Goal: Information Seeking & Learning: Learn about a topic

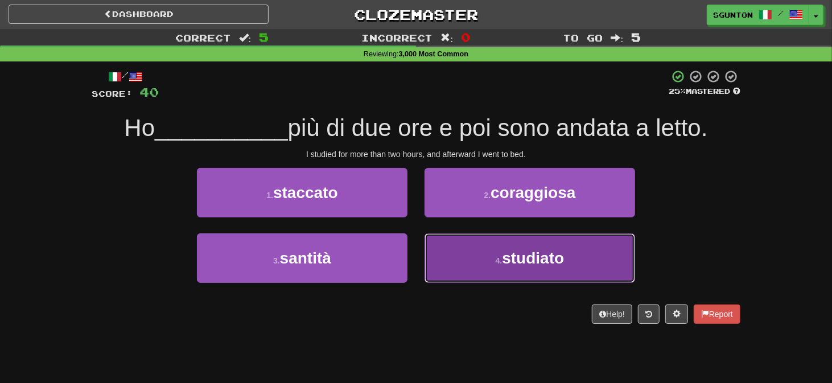
click at [448, 243] on button "4 . studiato" at bounding box center [529, 257] width 210 height 49
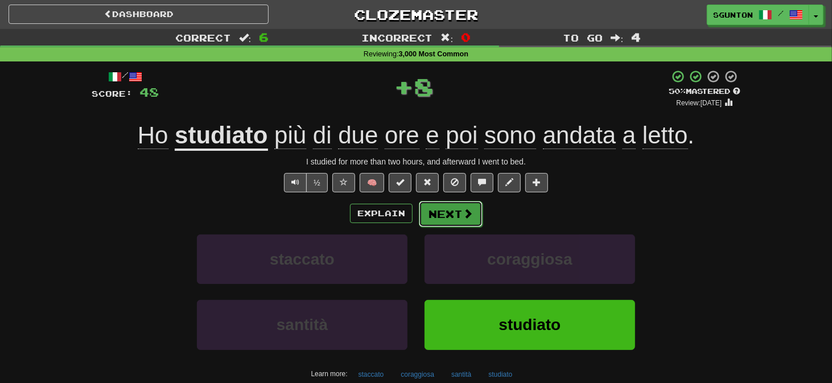
click at [433, 217] on button "Next" at bounding box center [451, 214] width 64 height 26
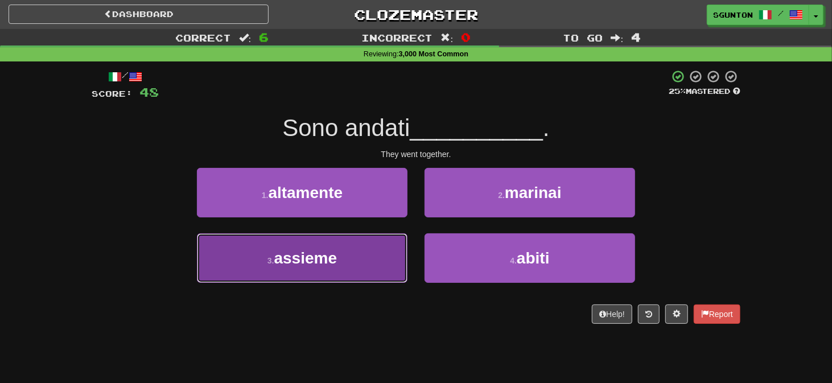
click at [406, 253] on button "3 . assieme" at bounding box center [302, 257] width 210 height 49
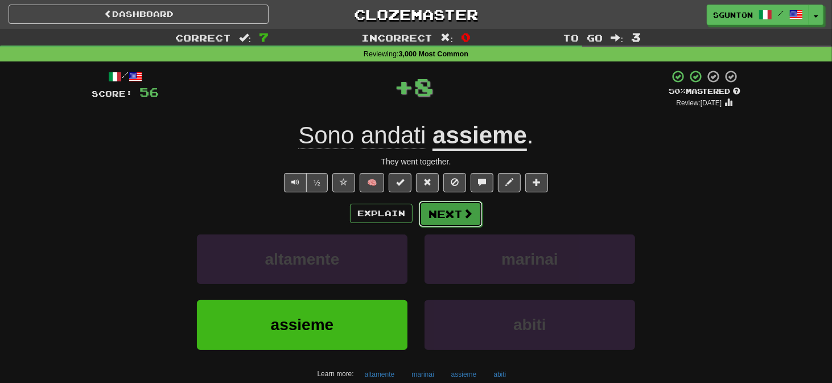
click at [434, 221] on button "Next" at bounding box center [451, 214] width 64 height 26
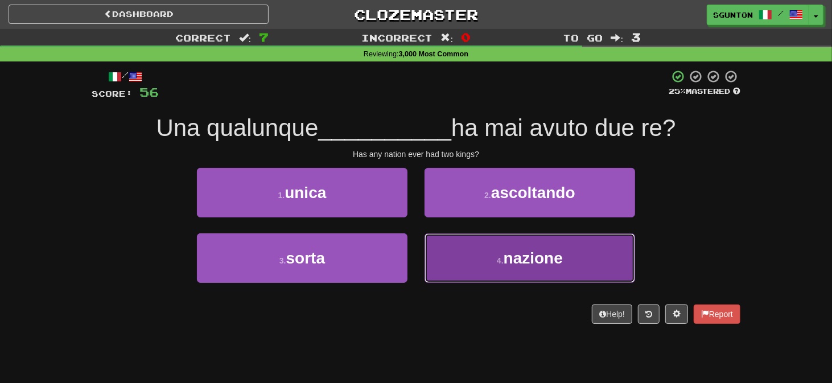
click at [429, 253] on button "4 . nazione" at bounding box center [529, 257] width 210 height 49
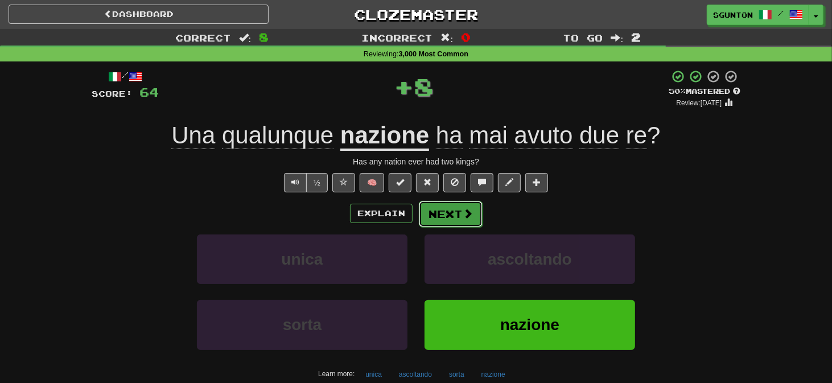
click at [431, 215] on button "Next" at bounding box center [451, 214] width 64 height 26
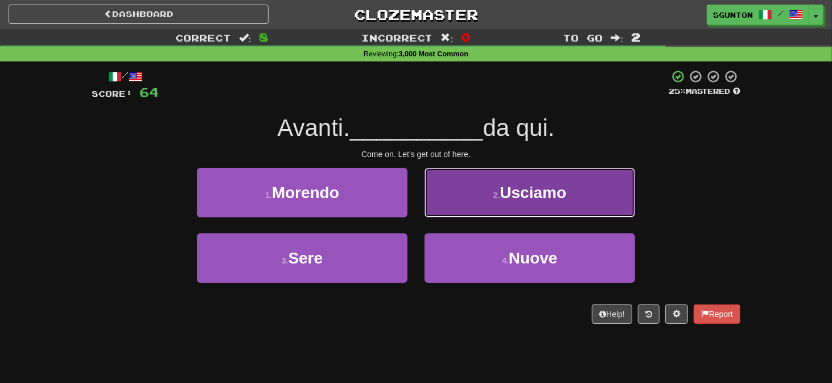
click at [441, 204] on button "2 . [GEOGRAPHIC_DATA]" at bounding box center [529, 192] width 210 height 49
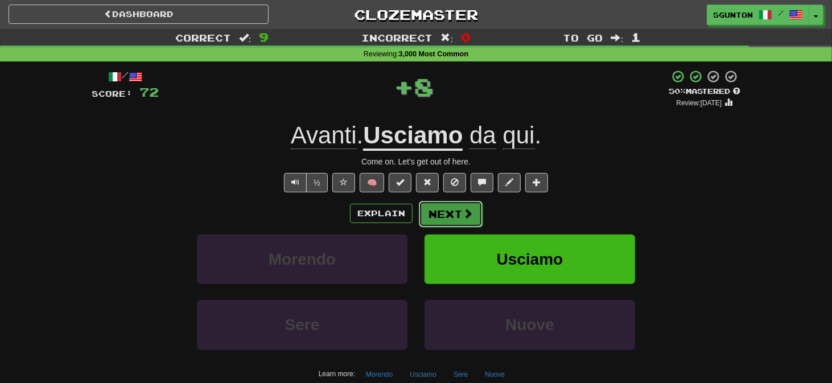
click at [437, 209] on button "Next" at bounding box center [451, 214] width 64 height 26
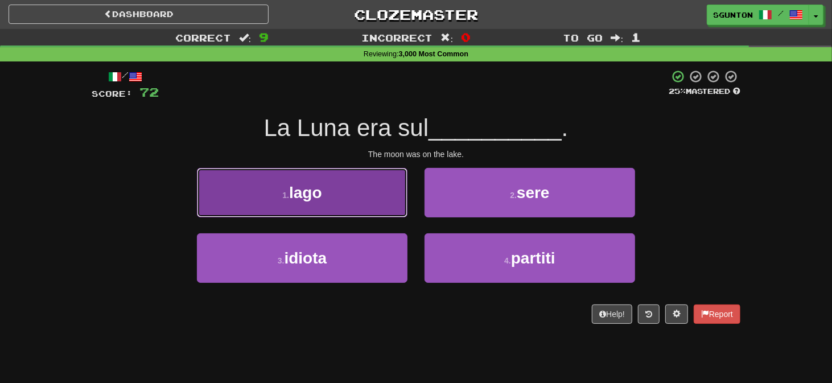
click at [403, 211] on button "1 . lago" at bounding box center [302, 192] width 210 height 49
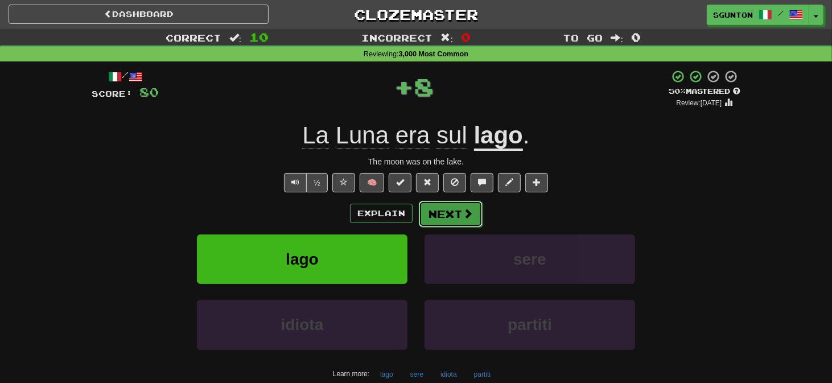
click at [429, 212] on button "Next" at bounding box center [451, 214] width 64 height 26
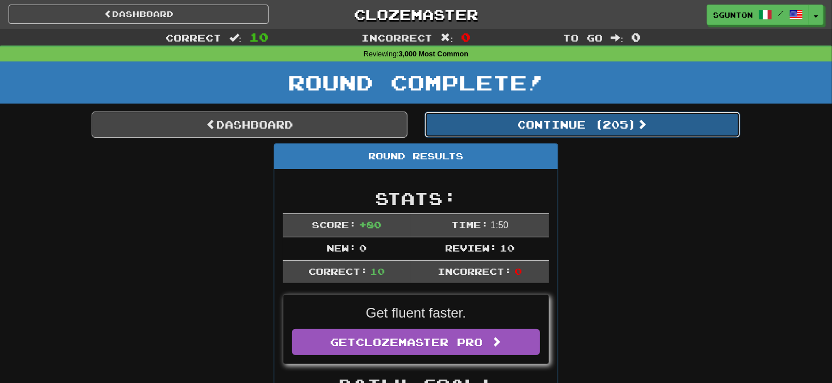
click at [495, 125] on button "Continue ( 205 )" at bounding box center [582, 124] width 316 height 26
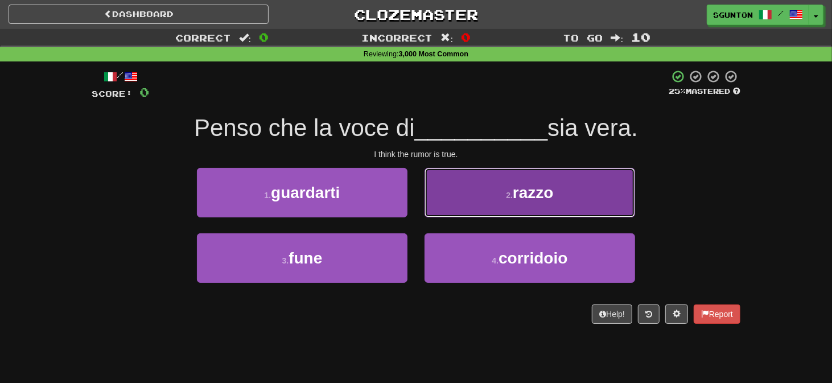
click at [438, 205] on button "2 . razzo" at bounding box center [529, 192] width 210 height 49
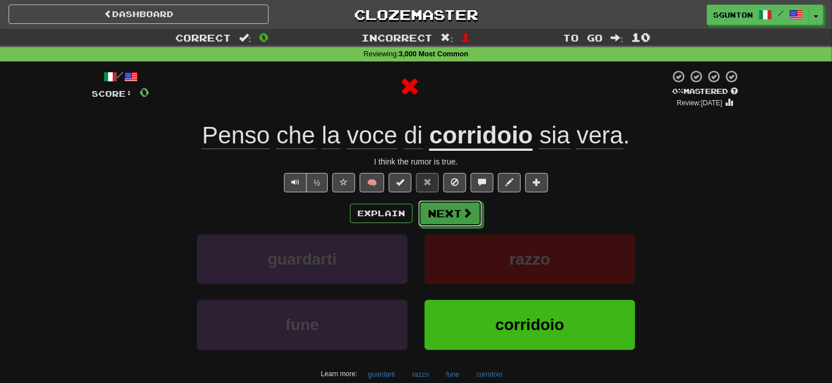
click at [438, 205] on button "Next" at bounding box center [450, 213] width 64 height 26
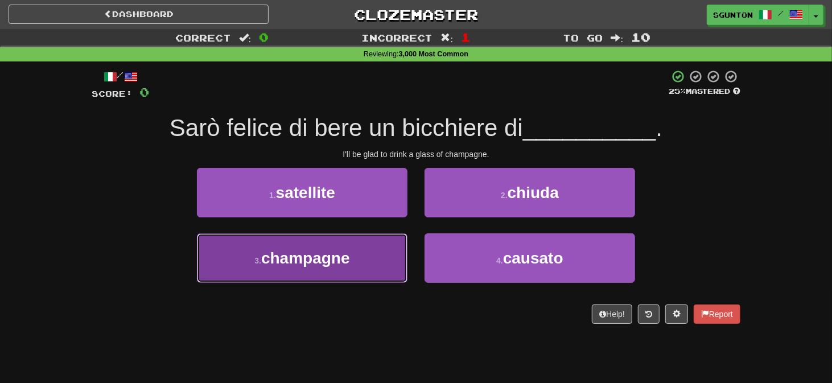
click at [396, 258] on button "3 . [GEOGRAPHIC_DATA]" at bounding box center [302, 257] width 210 height 49
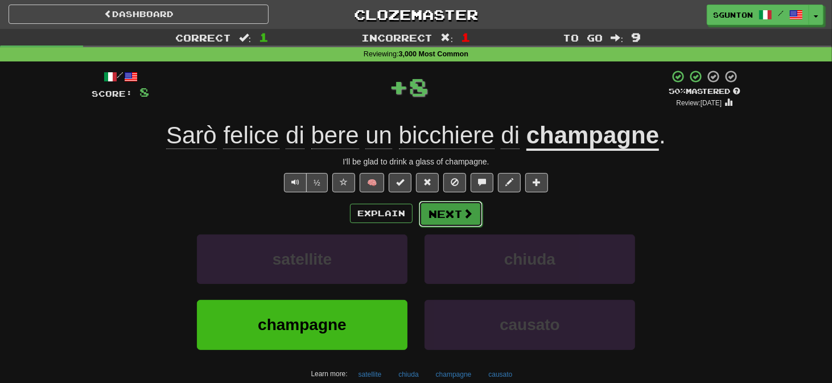
click at [429, 210] on button "Next" at bounding box center [451, 214] width 64 height 26
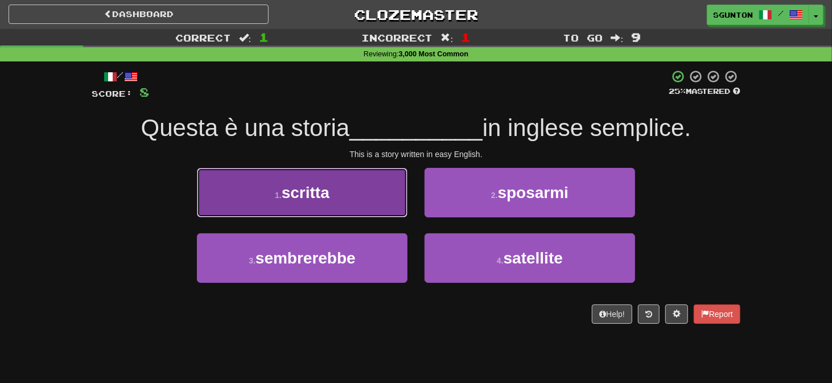
click at [396, 214] on button "1 . scritta" at bounding box center [302, 192] width 210 height 49
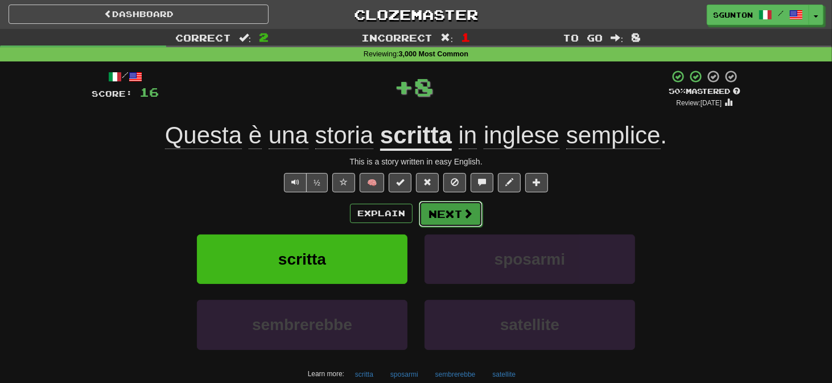
click at [427, 216] on button "Next" at bounding box center [451, 214] width 64 height 26
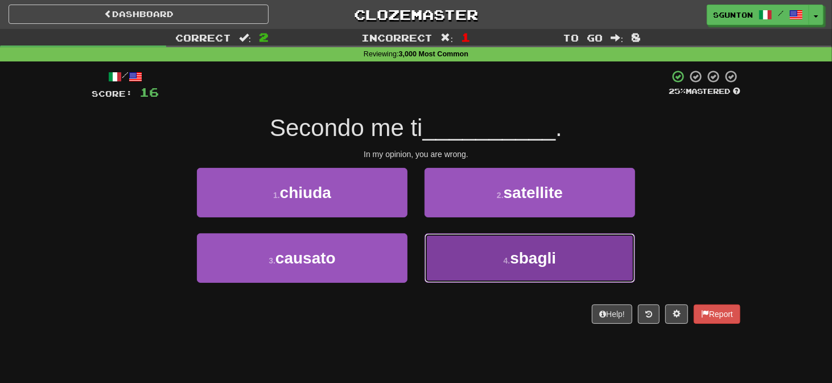
click at [443, 246] on button "4 . [GEOGRAPHIC_DATA]" at bounding box center [529, 257] width 210 height 49
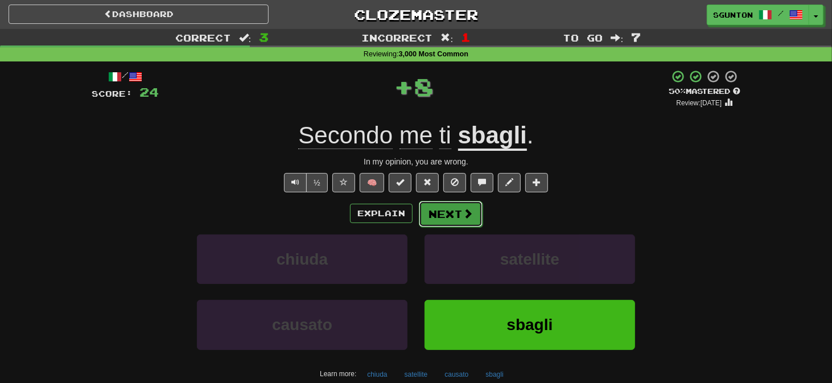
click at [431, 215] on button "Next" at bounding box center [451, 214] width 64 height 26
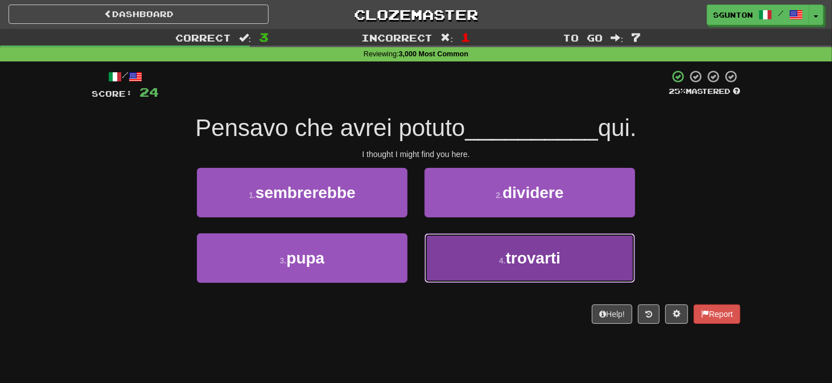
click at [433, 246] on button "4 . trovarti" at bounding box center [529, 257] width 210 height 49
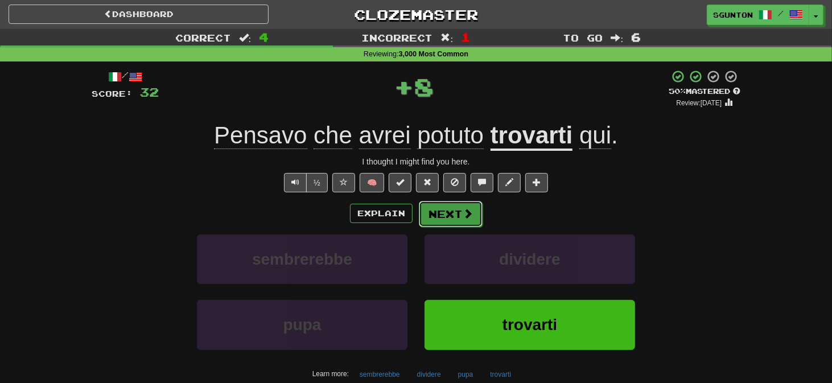
click at [435, 213] on button "Next" at bounding box center [451, 214] width 64 height 26
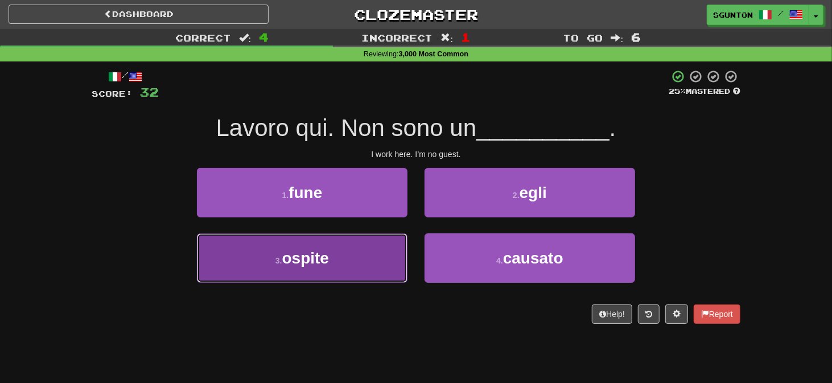
click at [402, 253] on button "3 . ospite" at bounding box center [302, 257] width 210 height 49
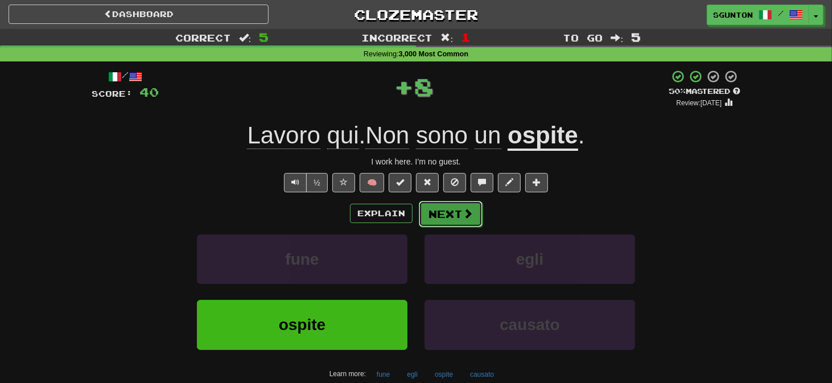
click at [440, 216] on button "Next" at bounding box center [451, 214] width 64 height 26
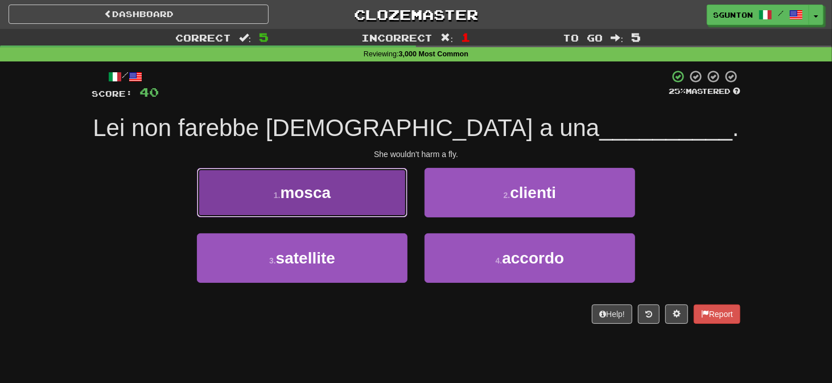
click at [401, 208] on button "1 . [GEOGRAPHIC_DATA]" at bounding box center [302, 192] width 210 height 49
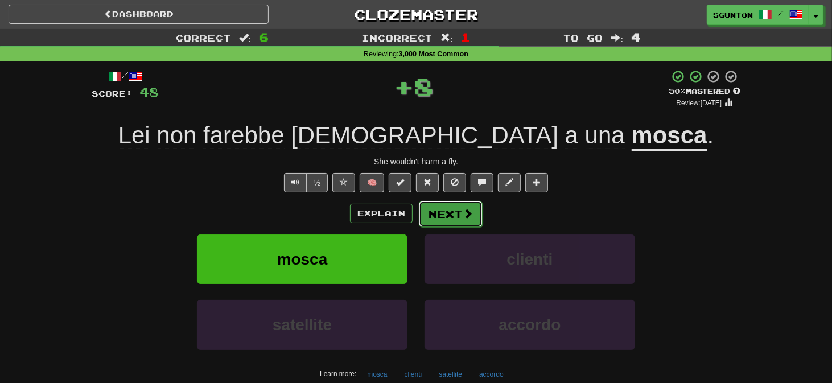
click at [427, 209] on button "Next" at bounding box center [451, 214] width 64 height 26
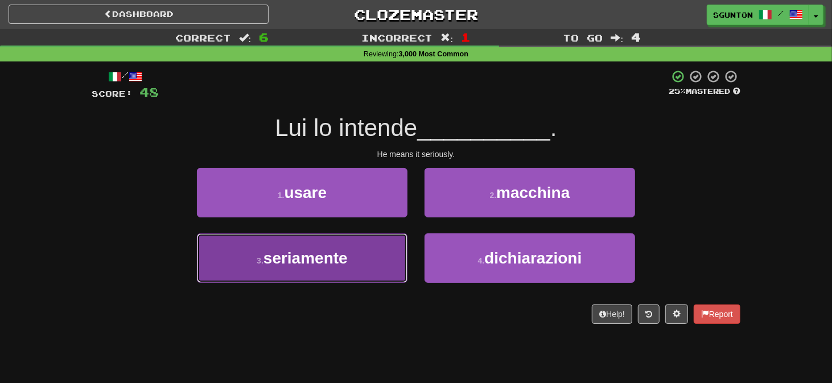
click at [397, 242] on button "3 . seriamente" at bounding box center [302, 257] width 210 height 49
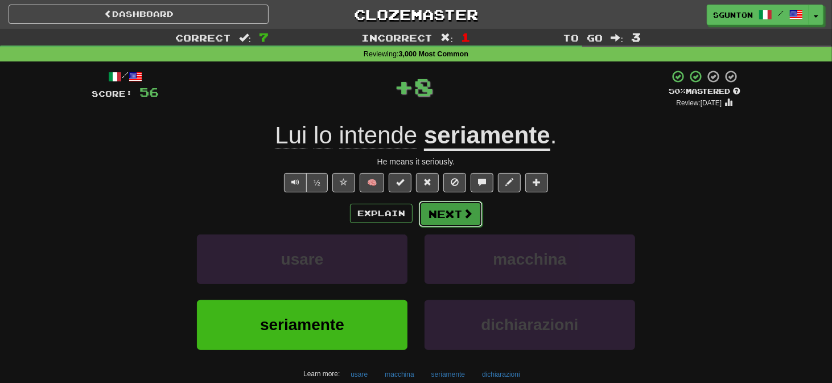
click at [426, 215] on button "Next" at bounding box center [451, 214] width 64 height 26
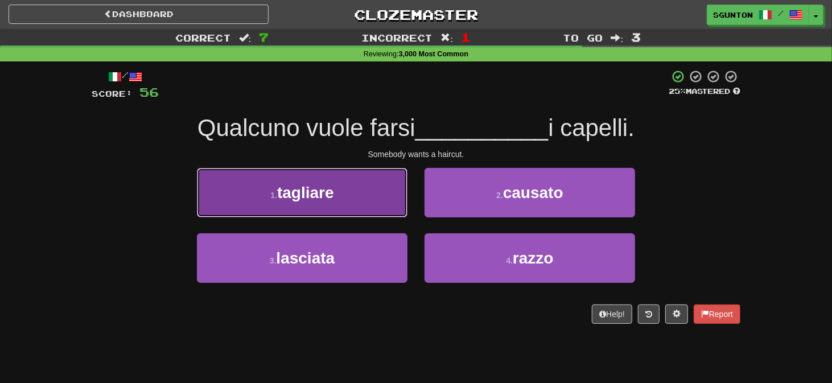
click at [401, 210] on button "1 . [GEOGRAPHIC_DATA]" at bounding box center [302, 192] width 210 height 49
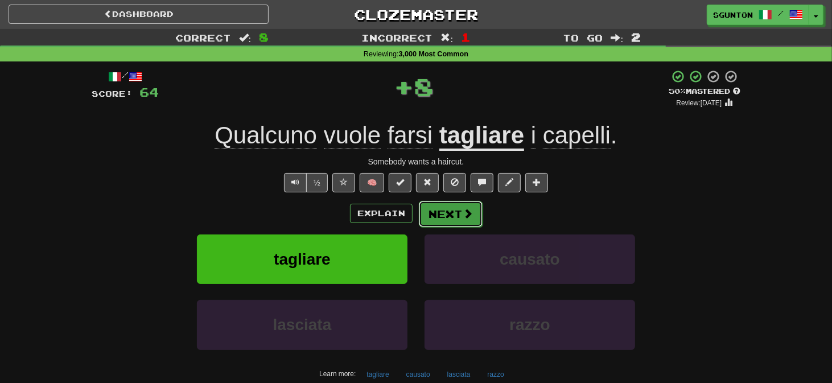
click at [431, 210] on button "Next" at bounding box center [451, 214] width 64 height 26
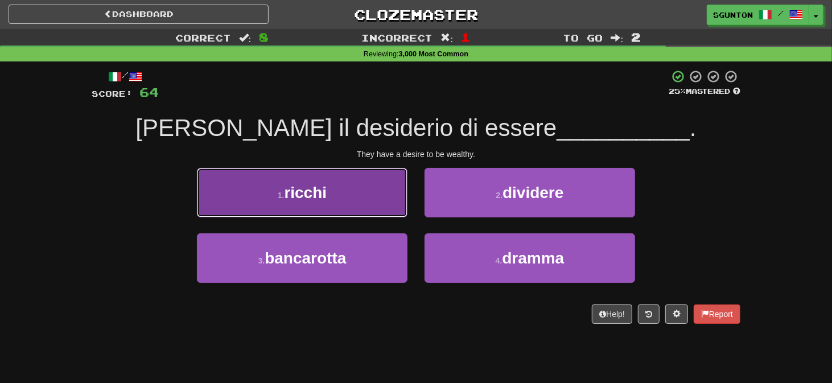
click at [398, 211] on button "1 . ricchi" at bounding box center [302, 192] width 210 height 49
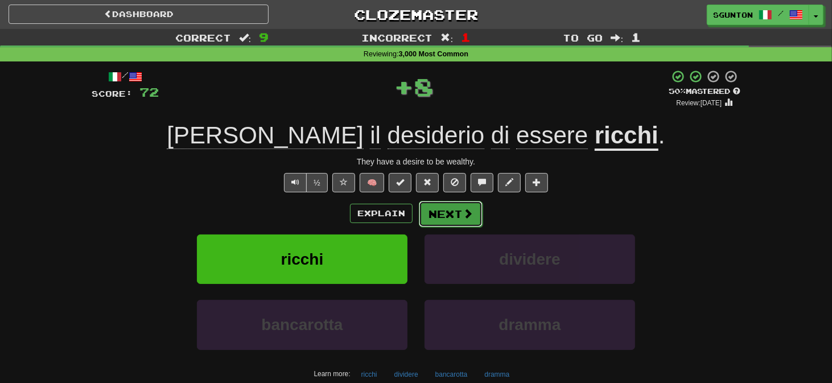
click at [426, 210] on button "Next" at bounding box center [451, 214] width 64 height 26
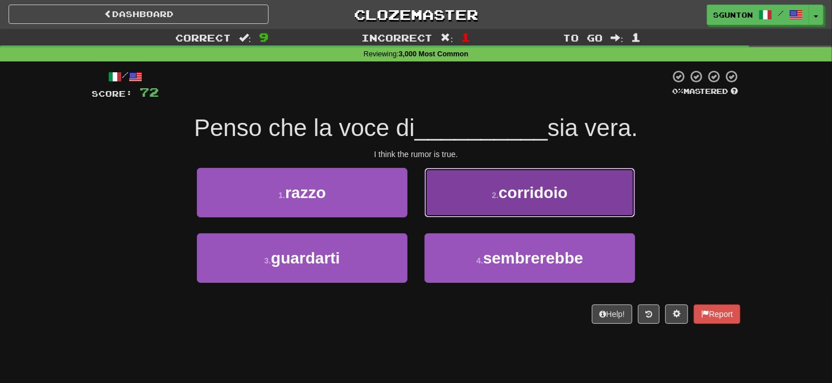
click at [437, 208] on button "2 . corridoio" at bounding box center [529, 192] width 210 height 49
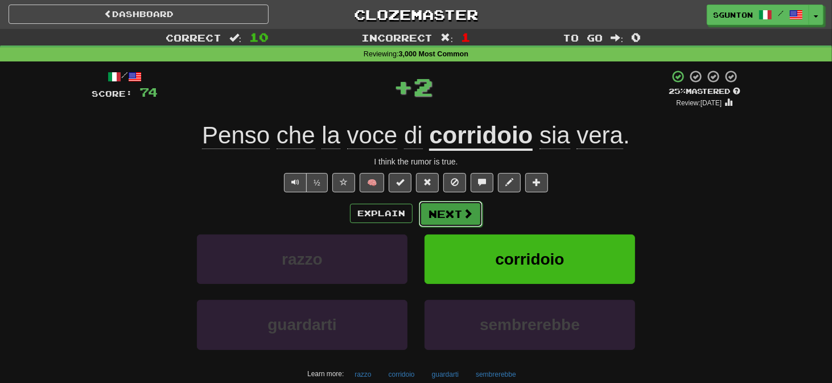
click at [436, 209] on button "Next" at bounding box center [451, 214] width 64 height 26
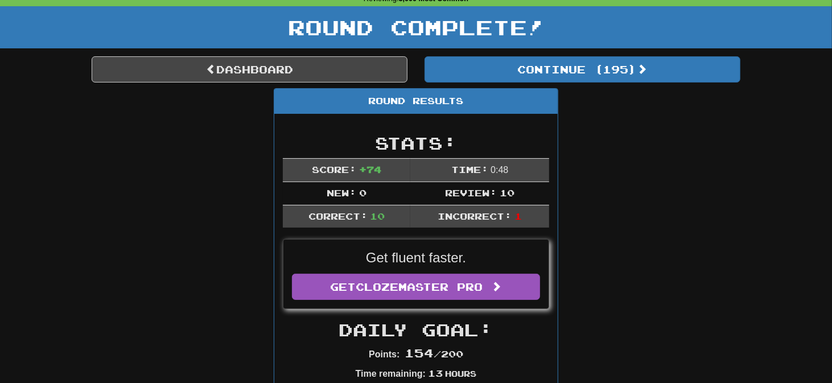
scroll to position [56, 0]
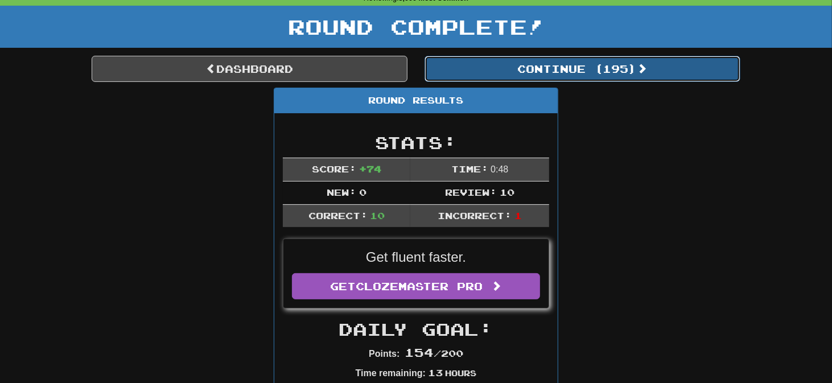
click at [494, 73] on button "Continue ( 195 )" at bounding box center [582, 69] width 316 height 26
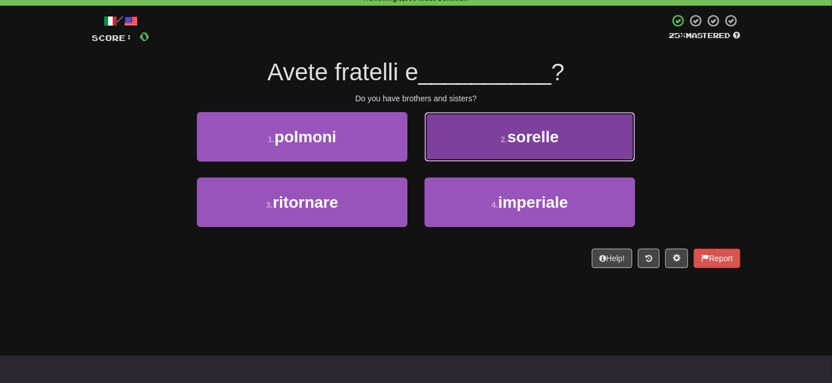
click at [445, 141] on button "2 . sorelle" at bounding box center [529, 136] width 210 height 49
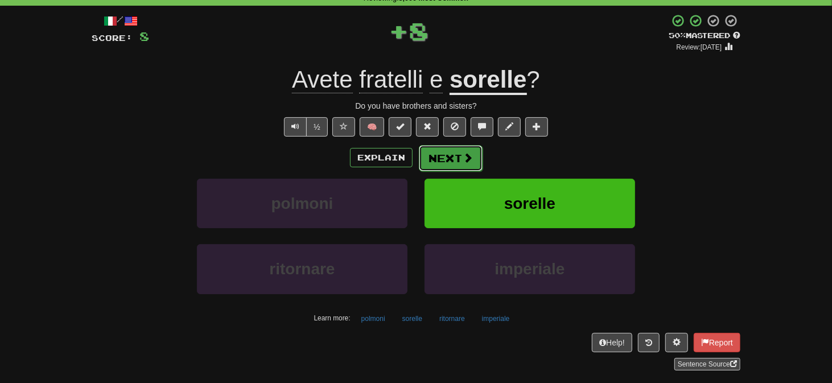
click at [442, 154] on button "Next" at bounding box center [451, 158] width 64 height 26
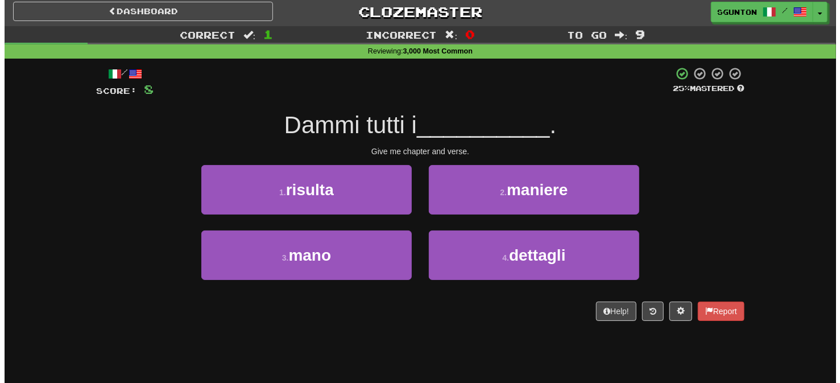
scroll to position [0, 0]
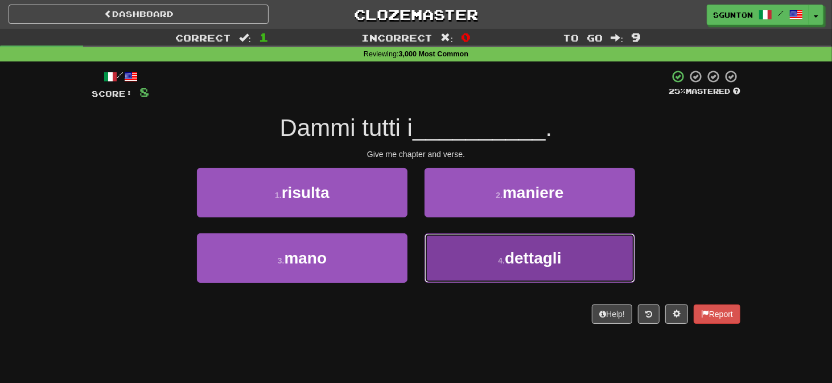
click at [434, 239] on button "4 . dettagli" at bounding box center [529, 257] width 210 height 49
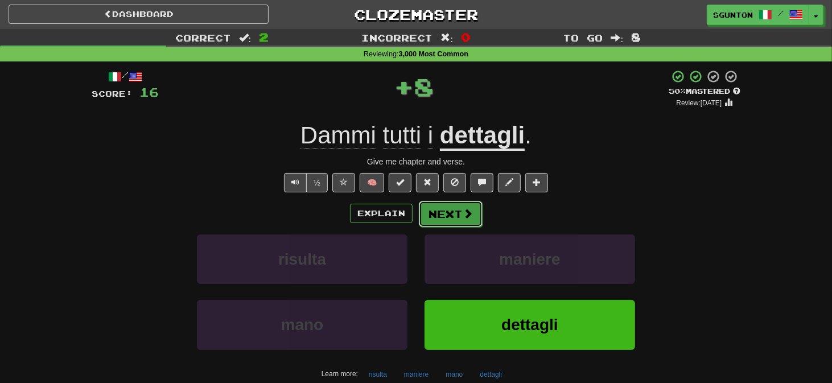
click at [440, 213] on button "Next" at bounding box center [451, 214] width 64 height 26
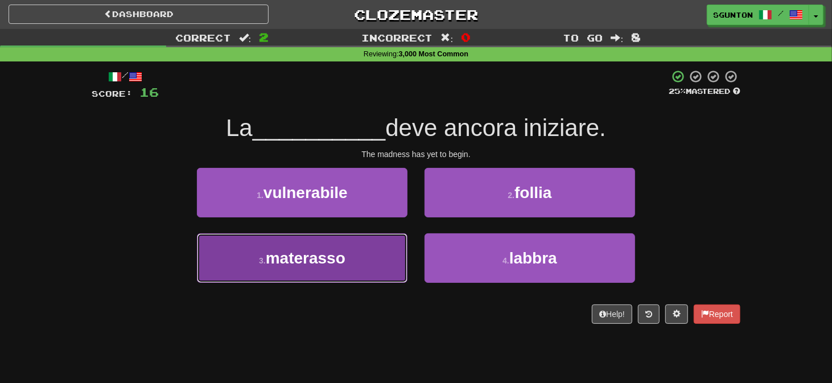
click at [382, 253] on button "3 . [GEOGRAPHIC_DATA]" at bounding box center [302, 257] width 210 height 49
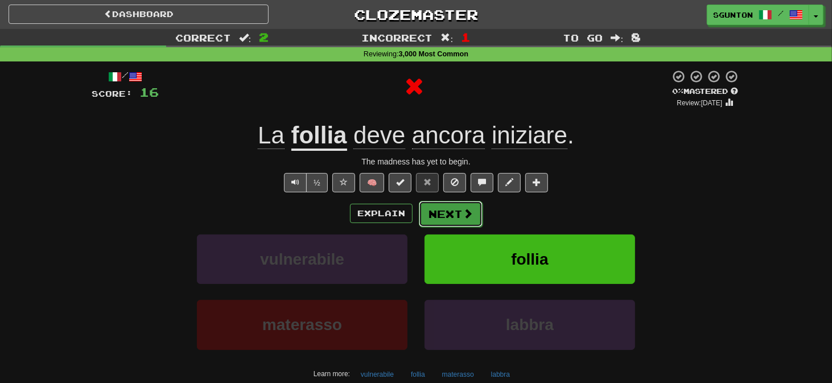
click at [447, 208] on button "Next" at bounding box center [451, 214] width 64 height 26
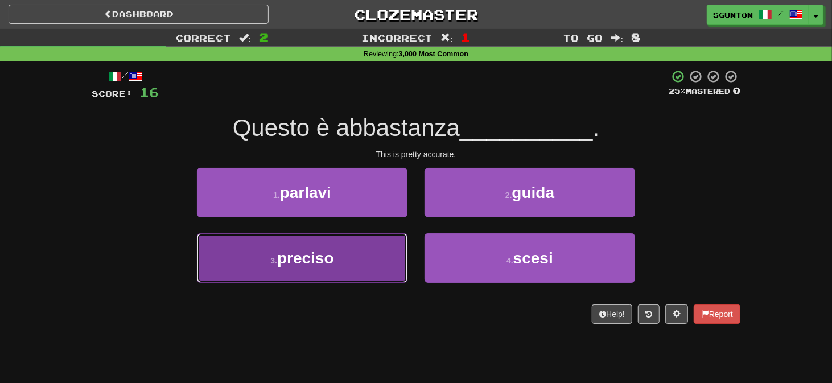
click at [393, 248] on button "3 . preciso" at bounding box center [302, 257] width 210 height 49
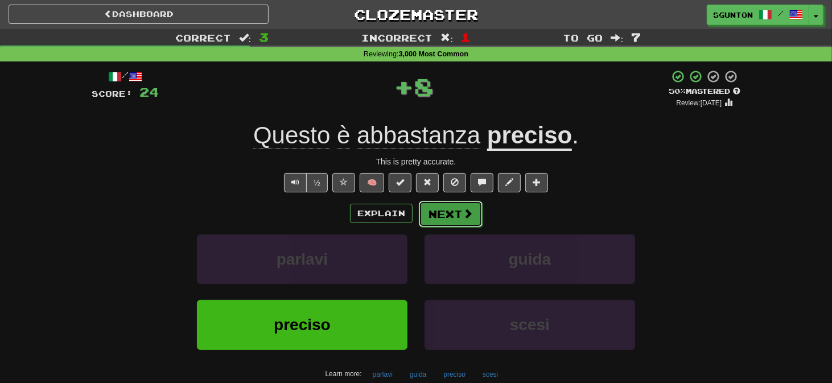
click at [436, 219] on button "Next" at bounding box center [451, 214] width 64 height 26
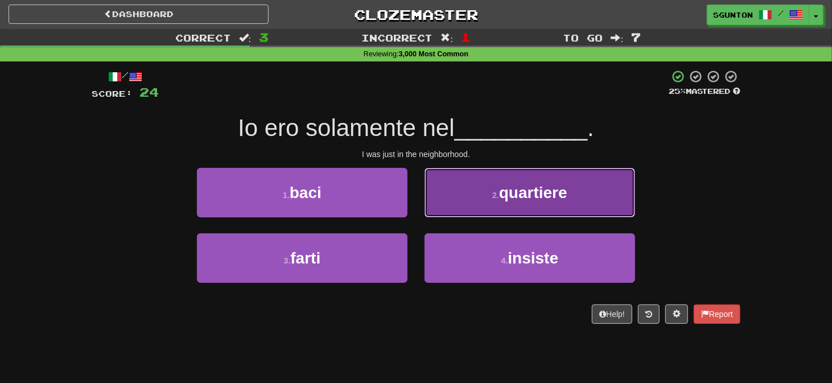
click at [435, 212] on button "2 . quartiere" at bounding box center [529, 192] width 210 height 49
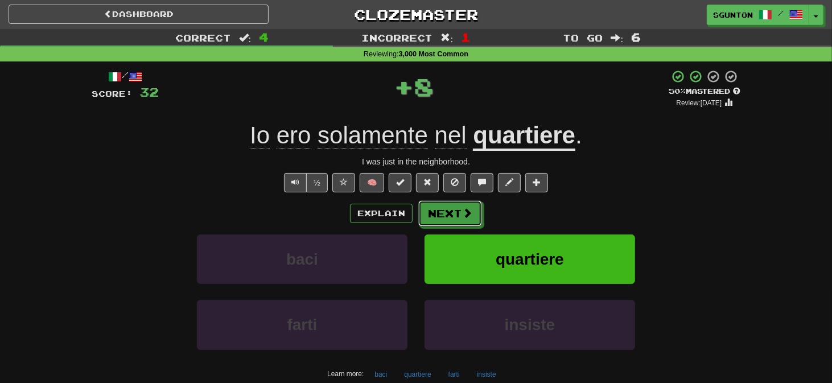
click at [435, 212] on button "Next" at bounding box center [450, 213] width 64 height 26
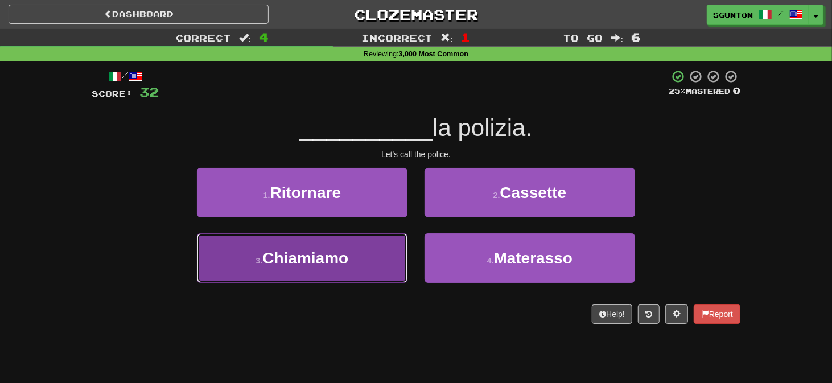
click at [401, 240] on button "3 . Chiamiamo" at bounding box center [302, 257] width 210 height 49
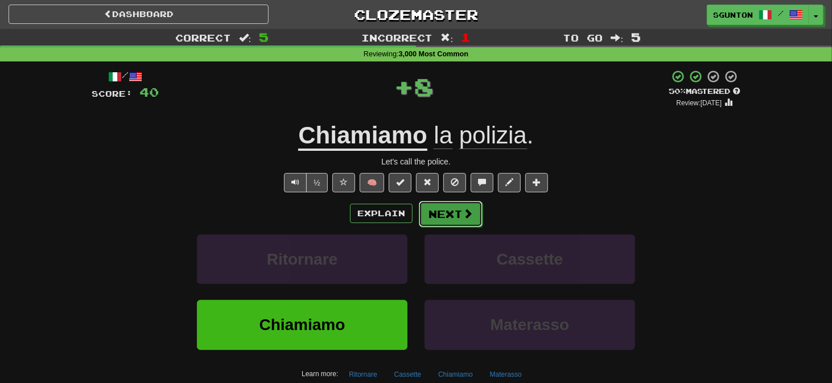
click at [436, 212] on button "Next" at bounding box center [451, 214] width 64 height 26
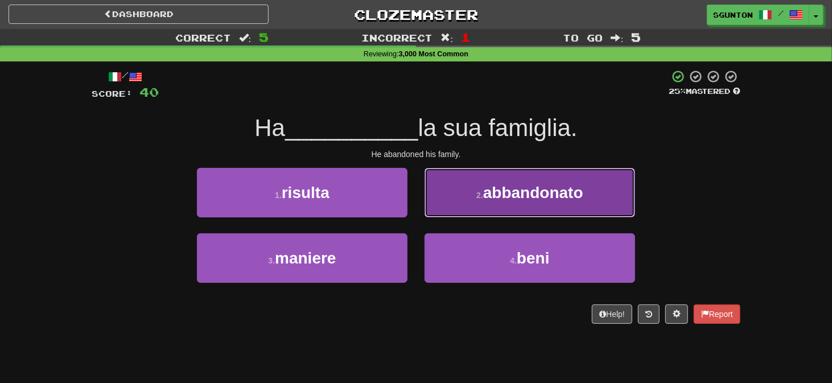
click at [439, 209] on button "2 . abbandonato" at bounding box center [529, 192] width 210 height 49
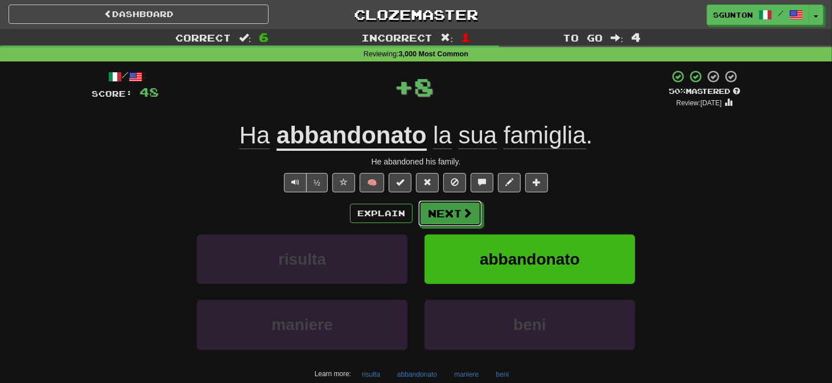
click at [439, 209] on button "Next" at bounding box center [450, 213] width 64 height 26
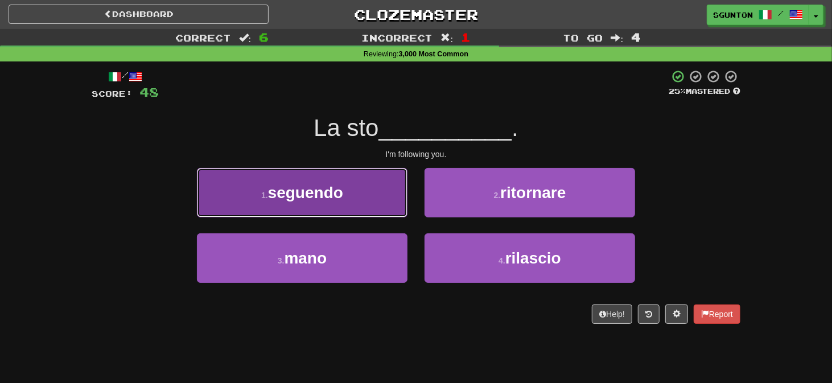
click at [395, 208] on button "1 . seguendo" at bounding box center [302, 192] width 210 height 49
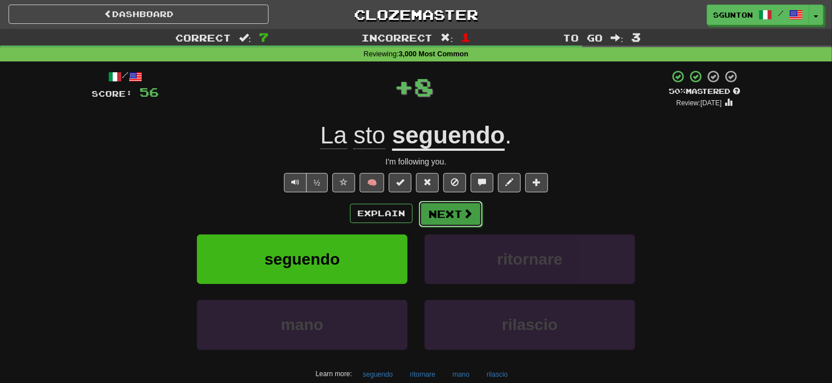
click at [431, 206] on button "Next" at bounding box center [451, 214] width 64 height 26
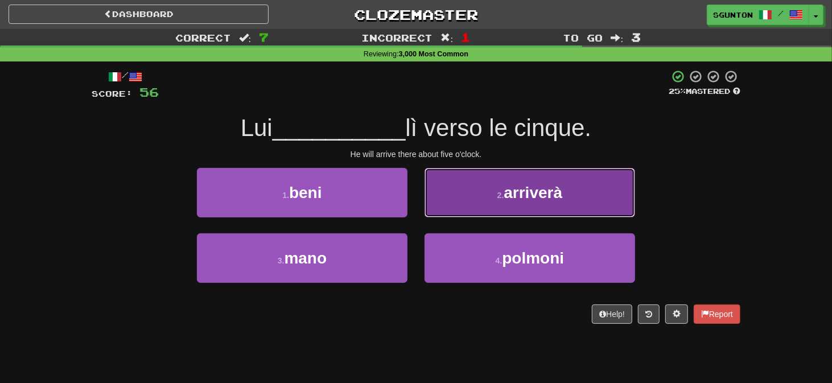
click at [430, 208] on button "2 . [GEOGRAPHIC_DATA]" at bounding box center [529, 192] width 210 height 49
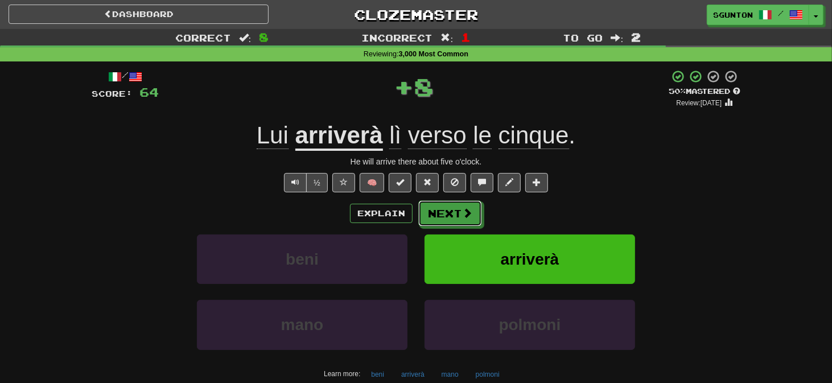
click at [430, 208] on button "Next" at bounding box center [450, 213] width 64 height 26
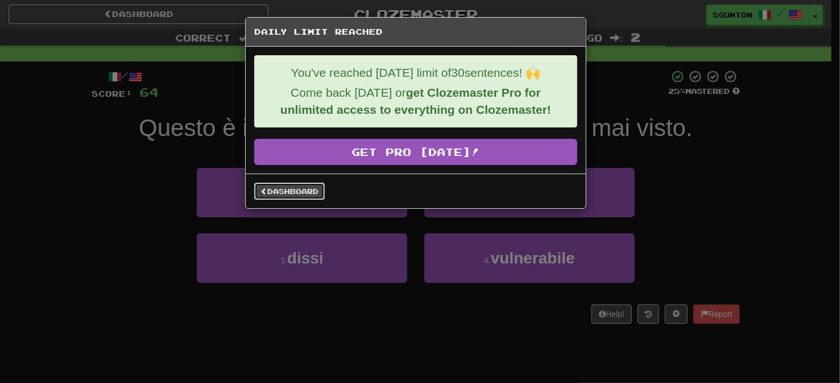
click at [313, 192] on link "Dashboard" at bounding box center [289, 191] width 71 height 17
